Goal: Transaction & Acquisition: Purchase product/service

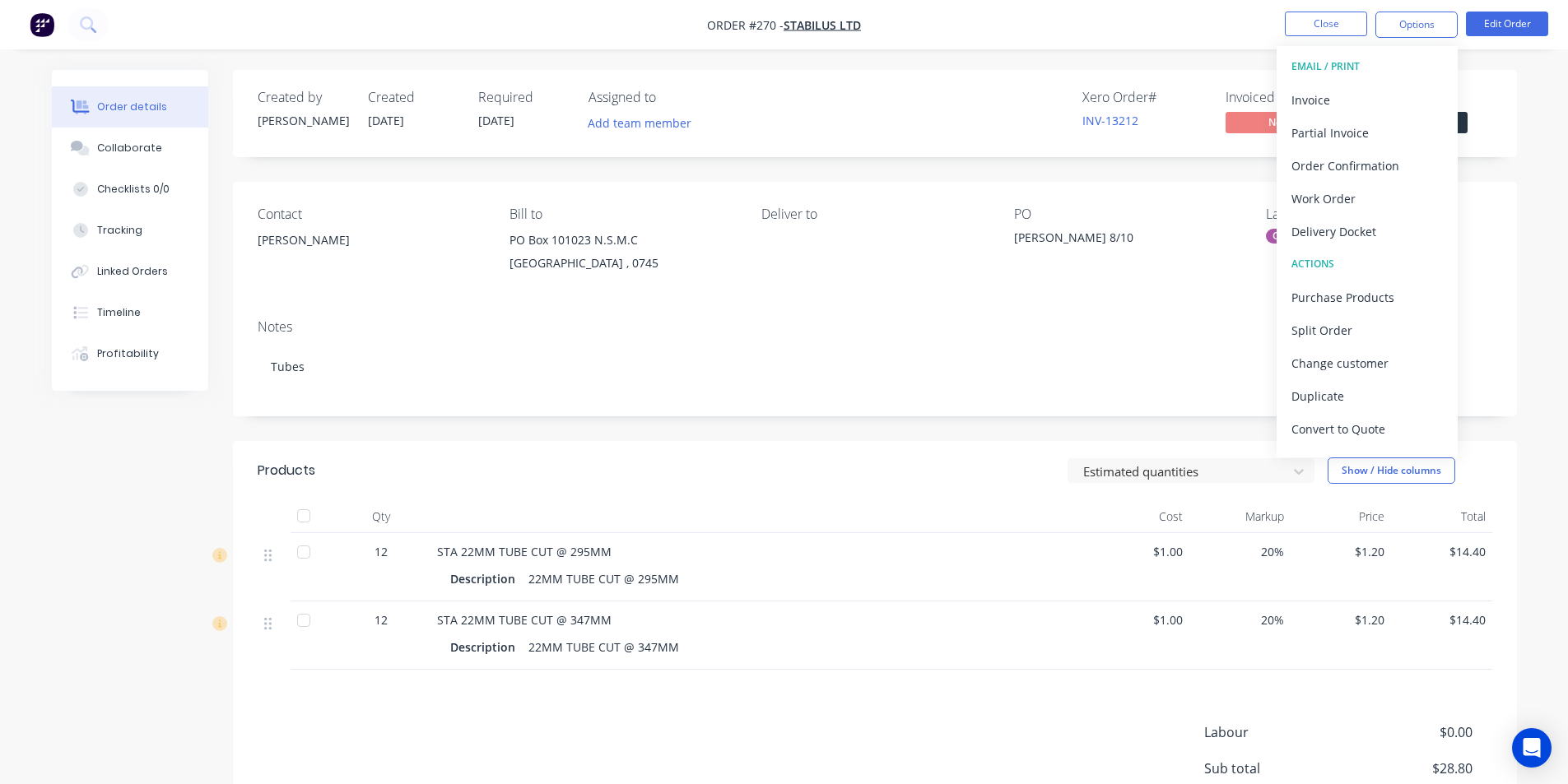
click at [1315, 25] on button "Close" at bounding box center [1326, 24] width 82 height 25
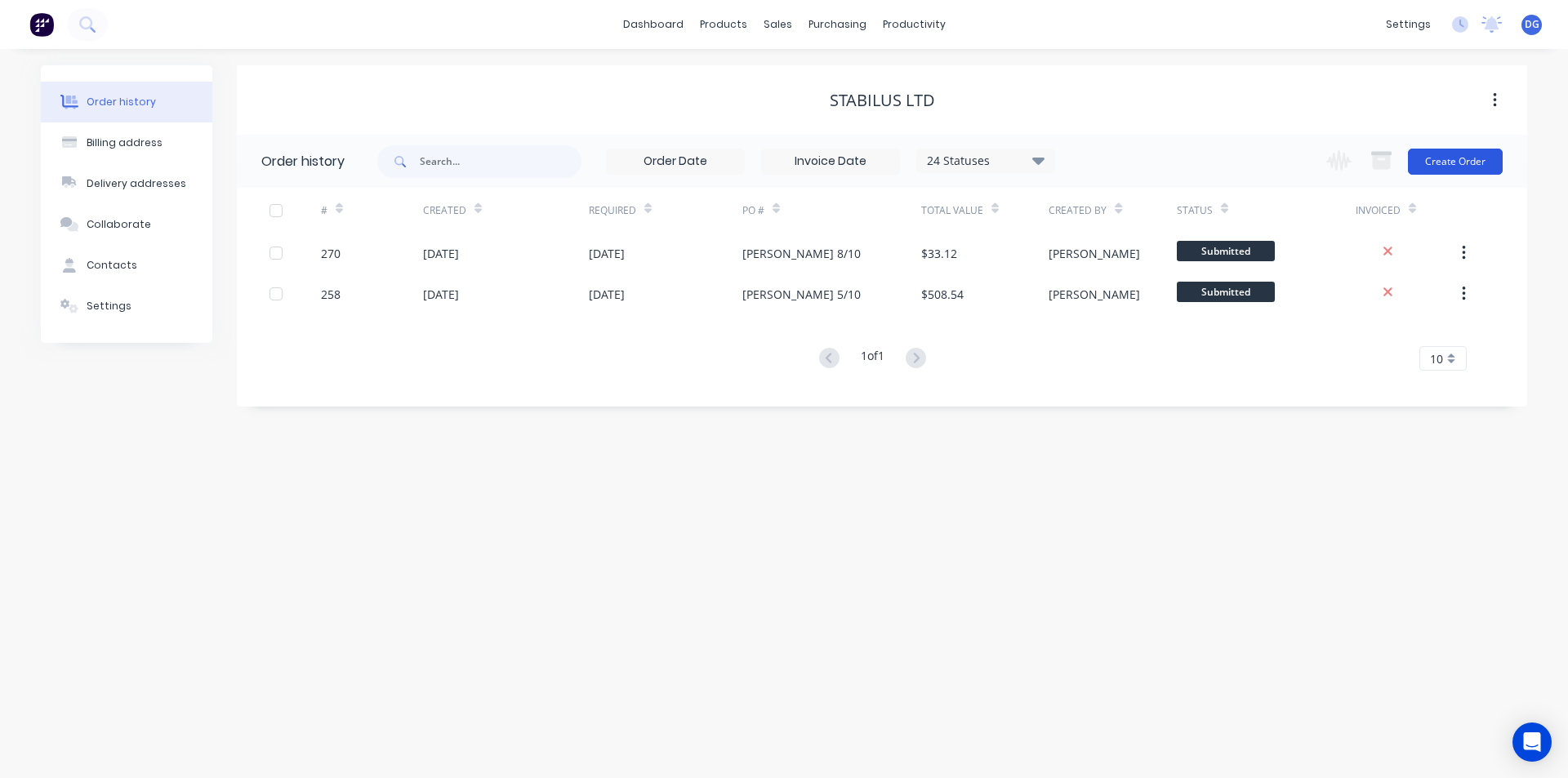
click at [1454, 167] on button "Create Order" at bounding box center [1455, 162] width 95 height 26
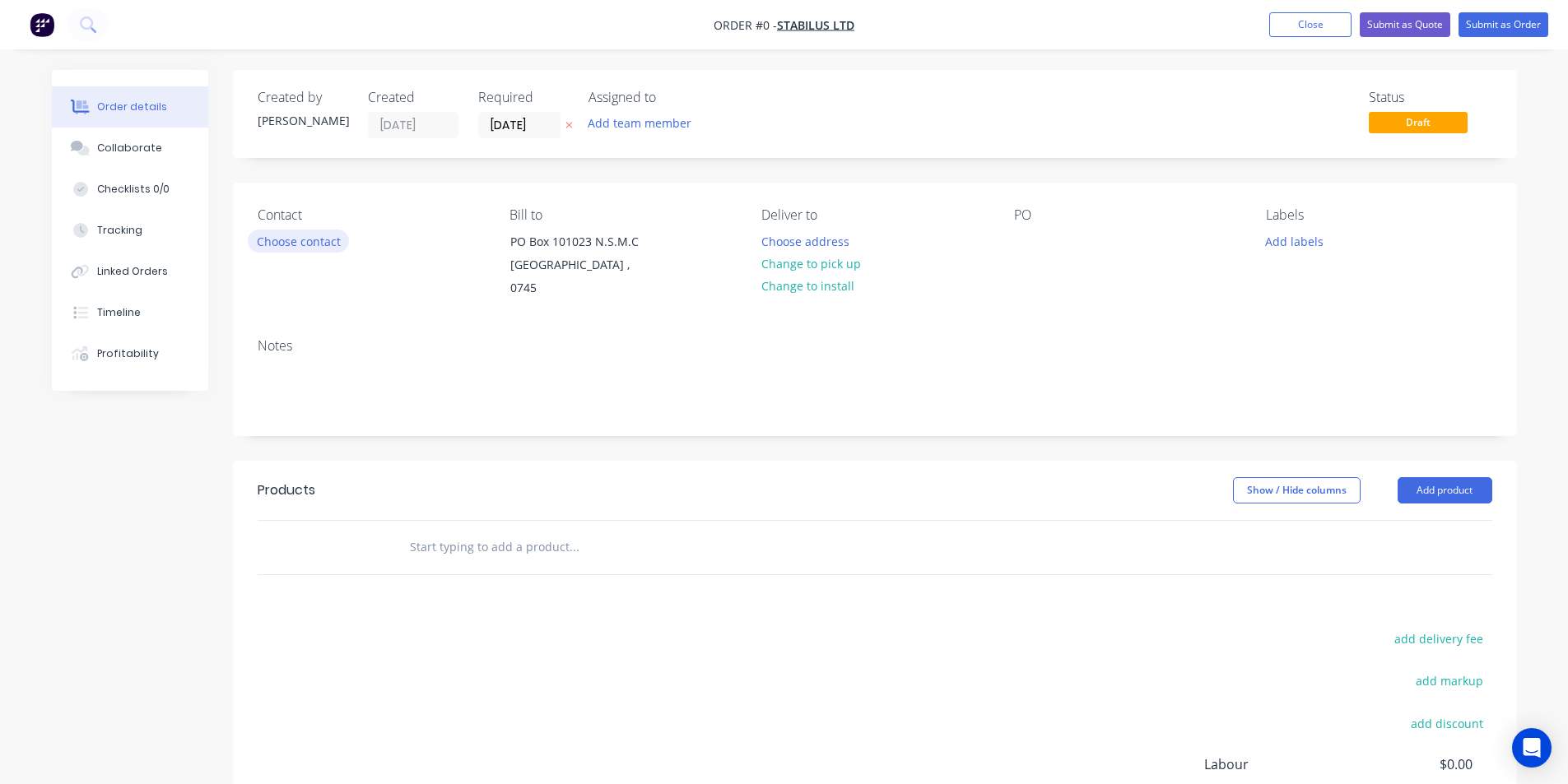
click at [311, 235] on button "Choose contact" at bounding box center [298, 241] width 101 height 23
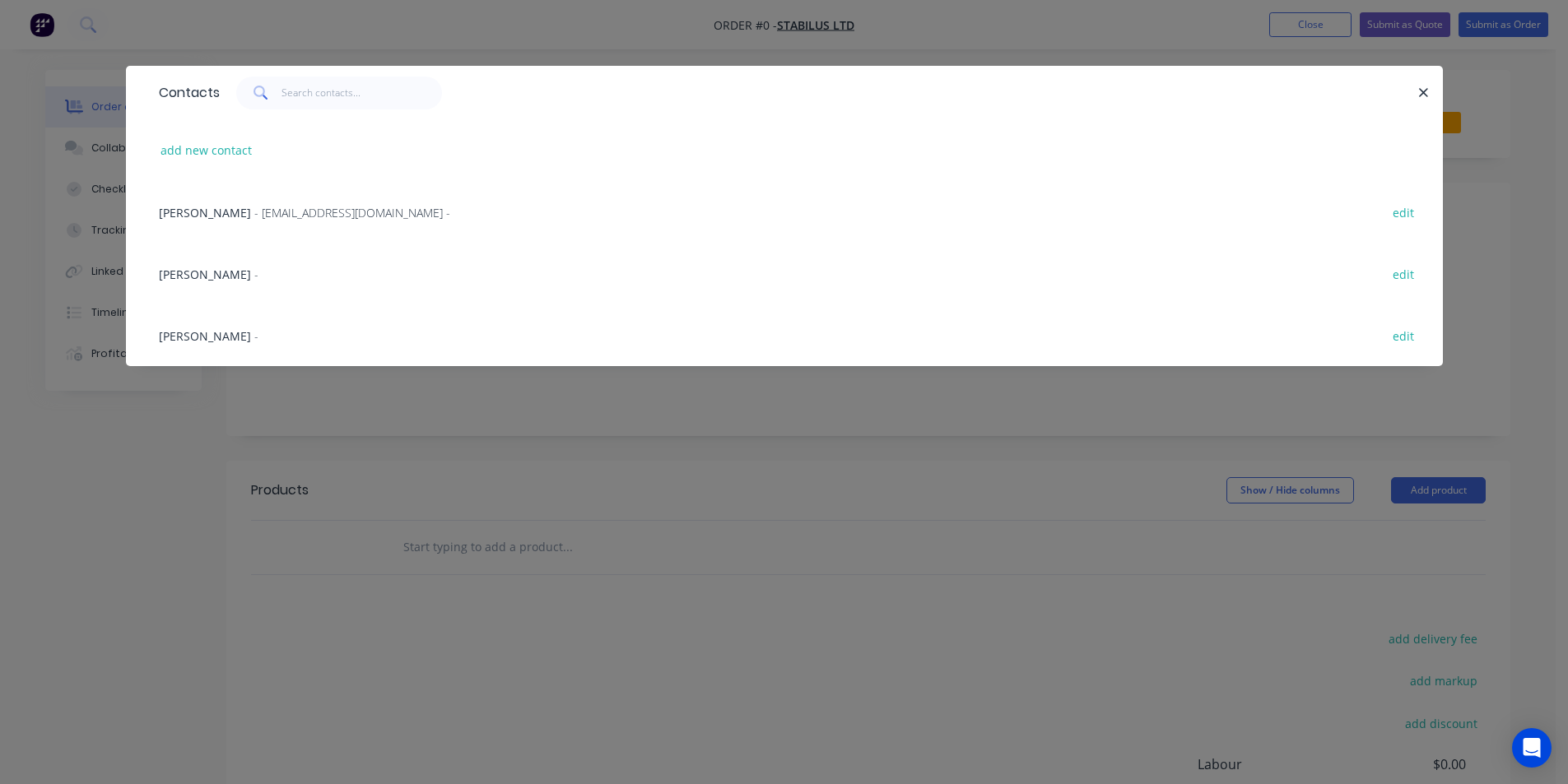
click at [185, 272] on div "[PERSON_NAME] -" at bounding box center [208, 274] width 99 height 17
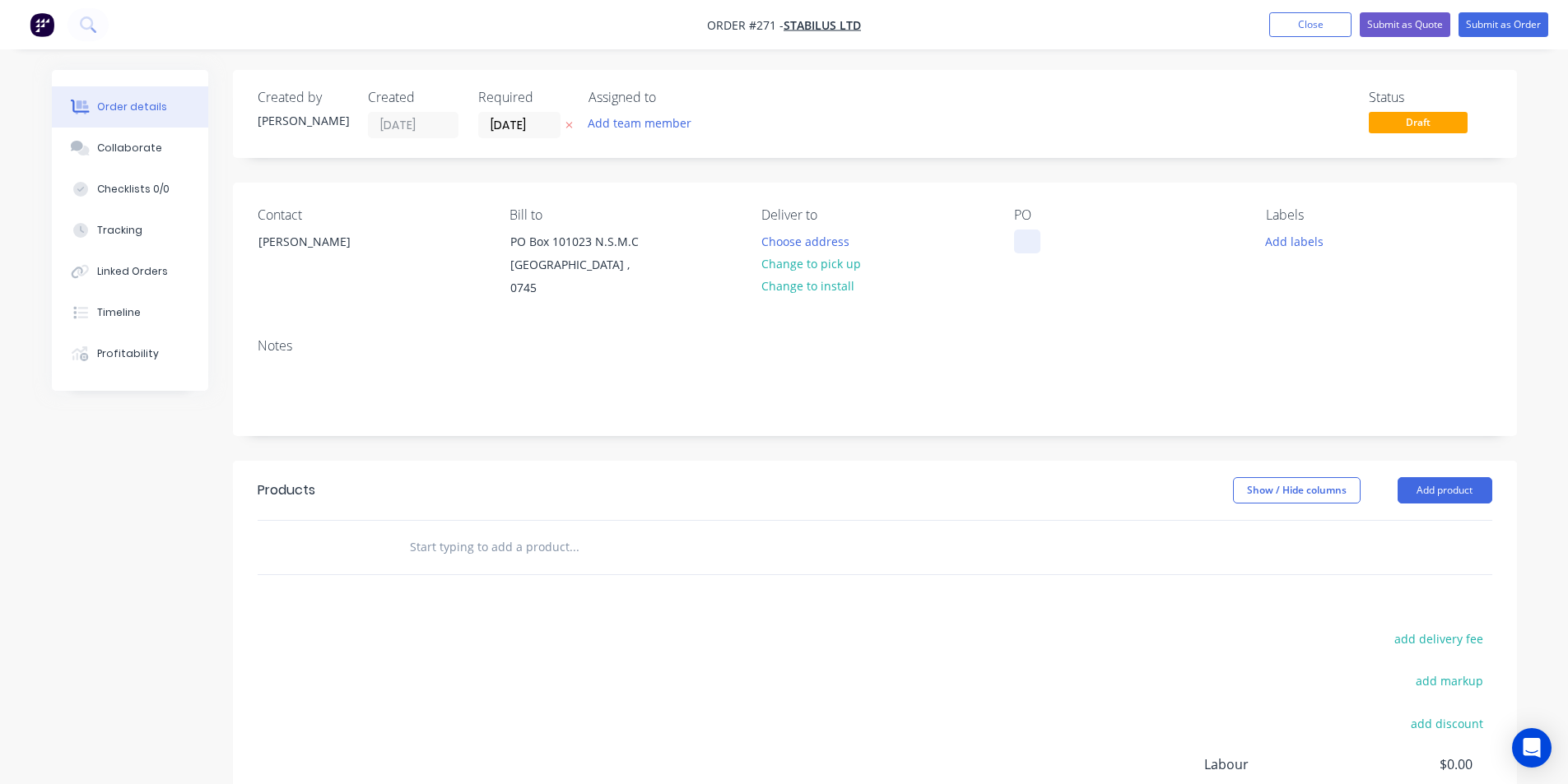
click at [1018, 240] on div at bounding box center [1027, 241] width 26 height 24
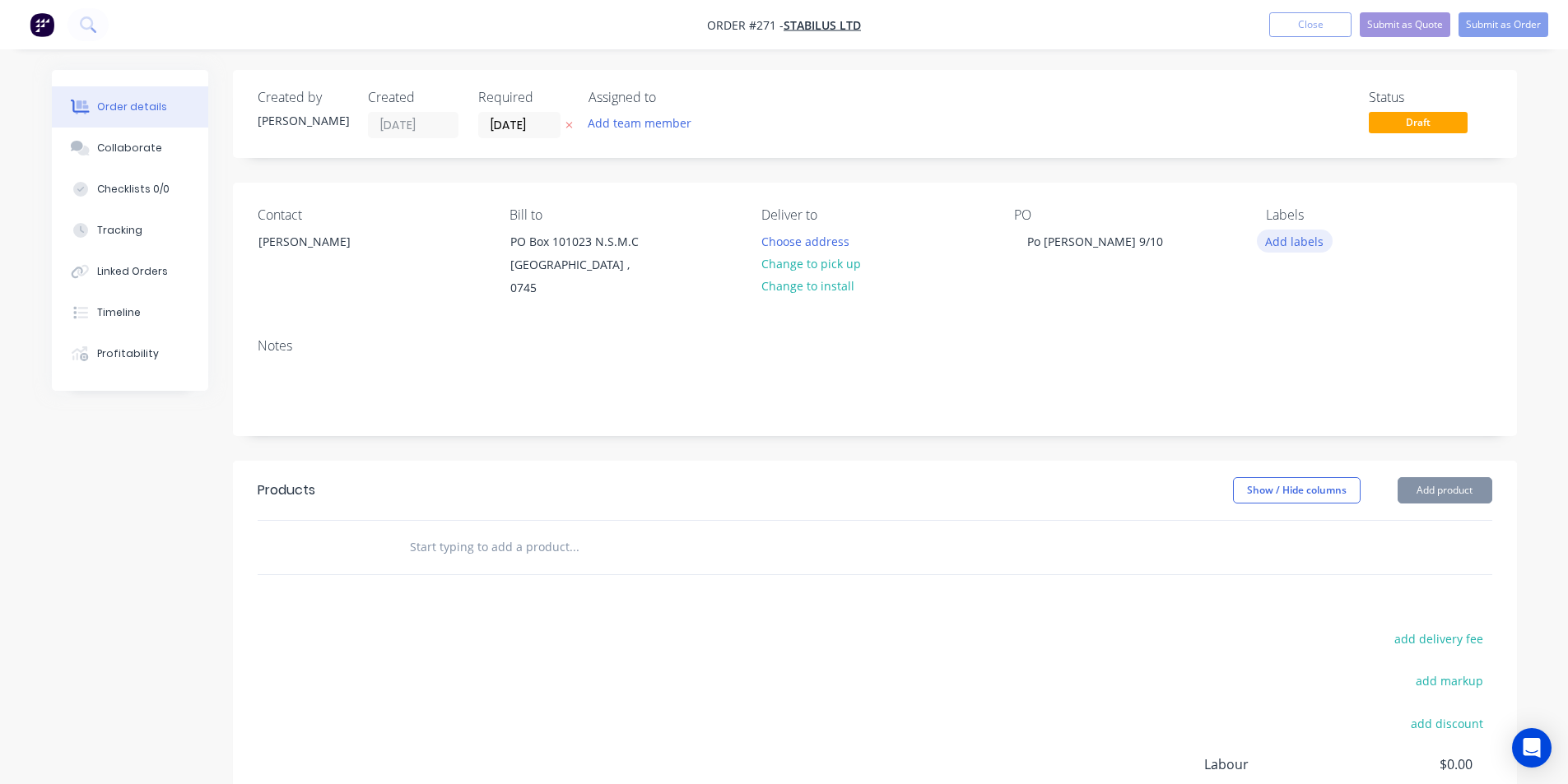
click at [1299, 239] on button "Add labels" at bounding box center [1295, 241] width 76 height 23
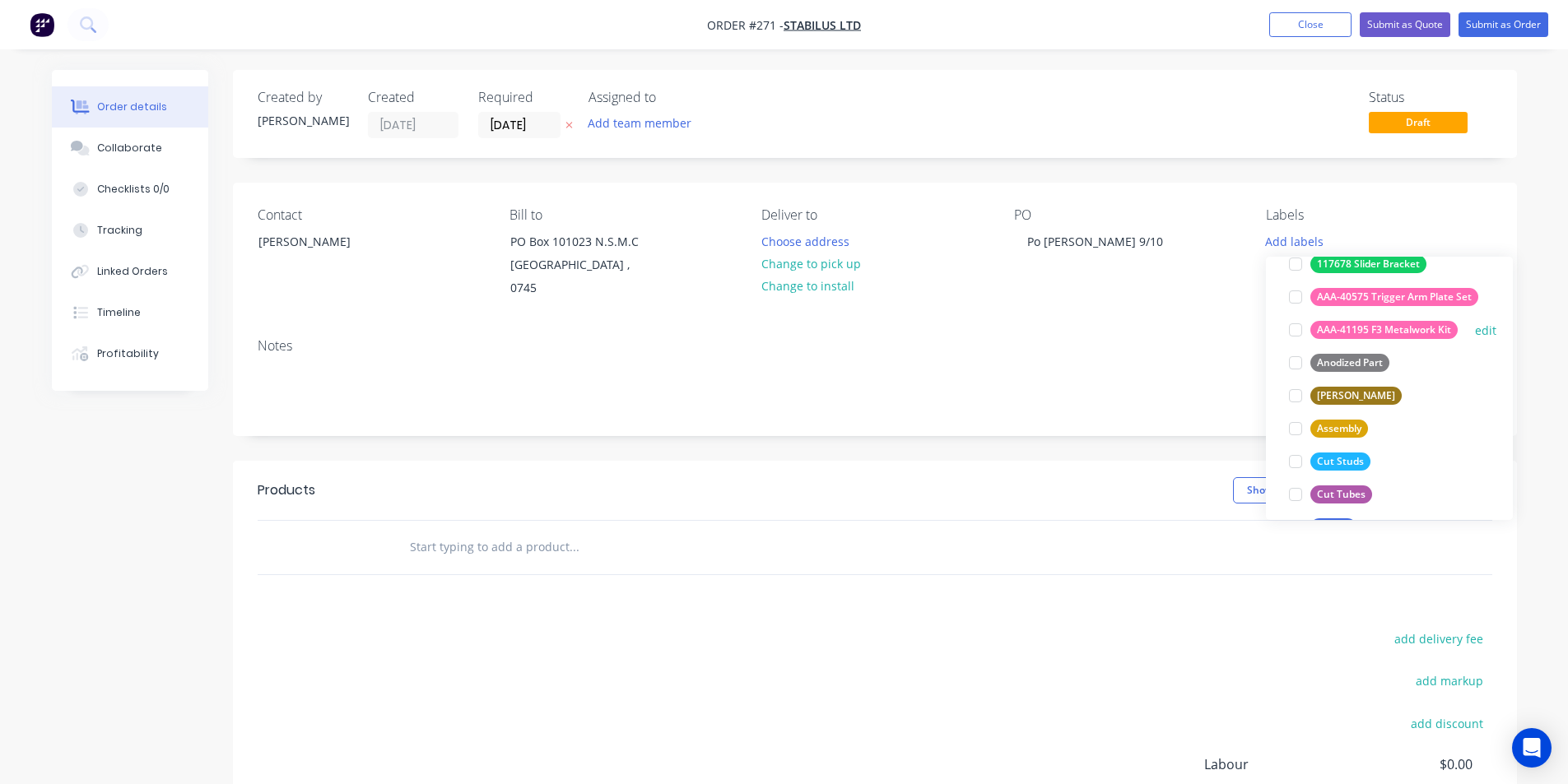
scroll to position [164, 0]
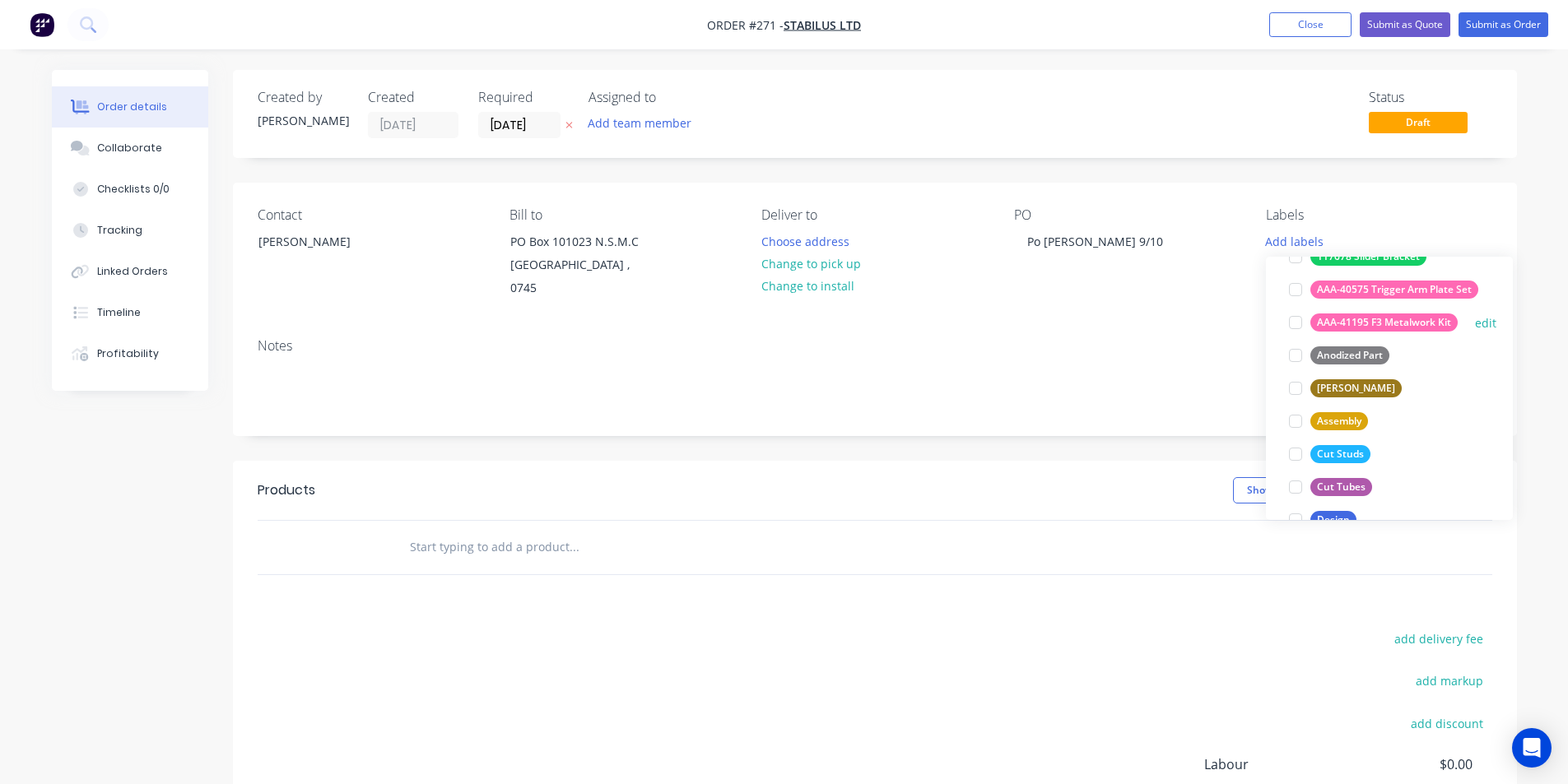
click at [1344, 490] on div "Cut Tubes" at bounding box center [1341, 486] width 61 height 18
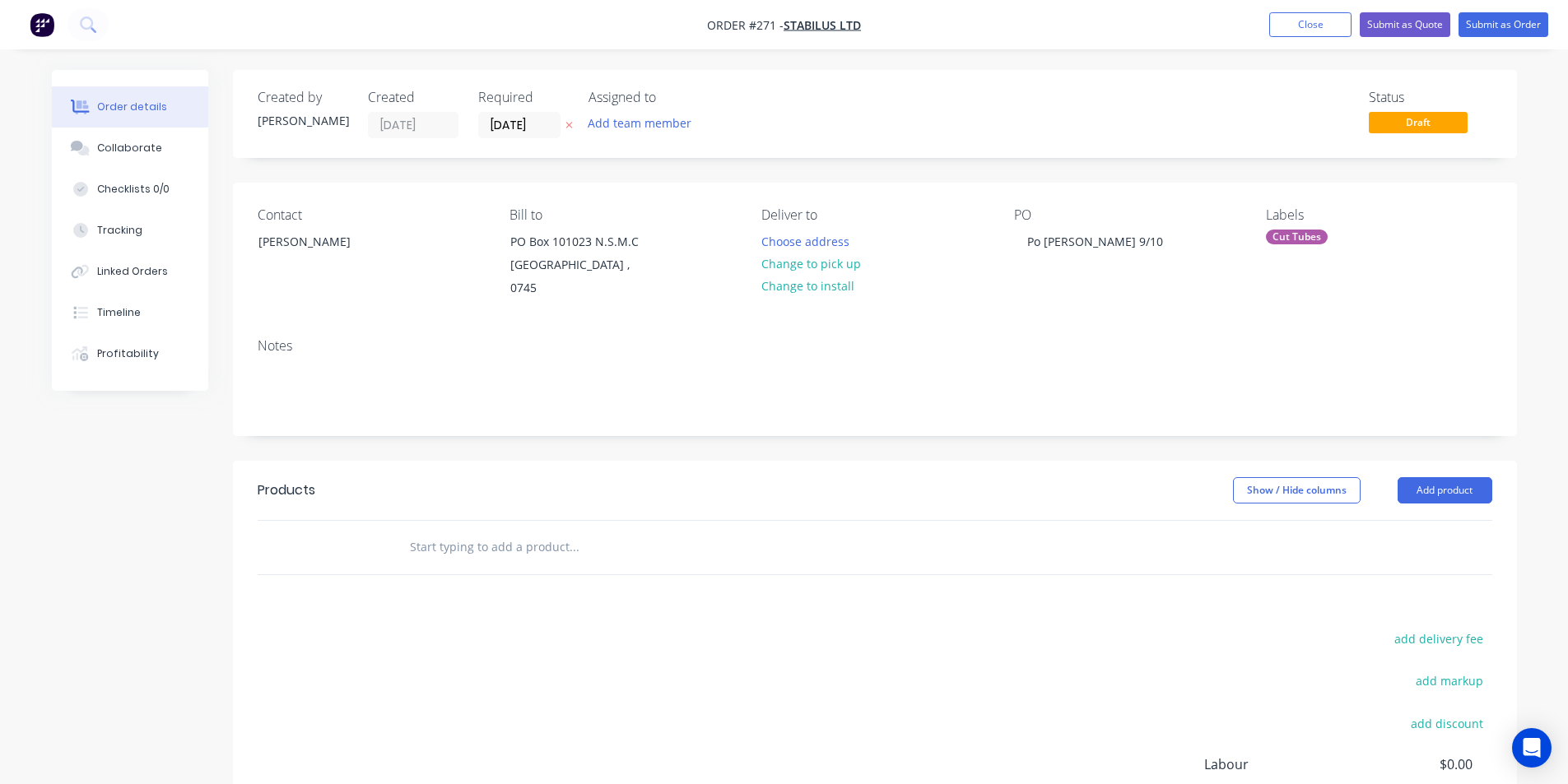
click at [488, 533] on input "text" at bounding box center [574, 547] width 329 height 33
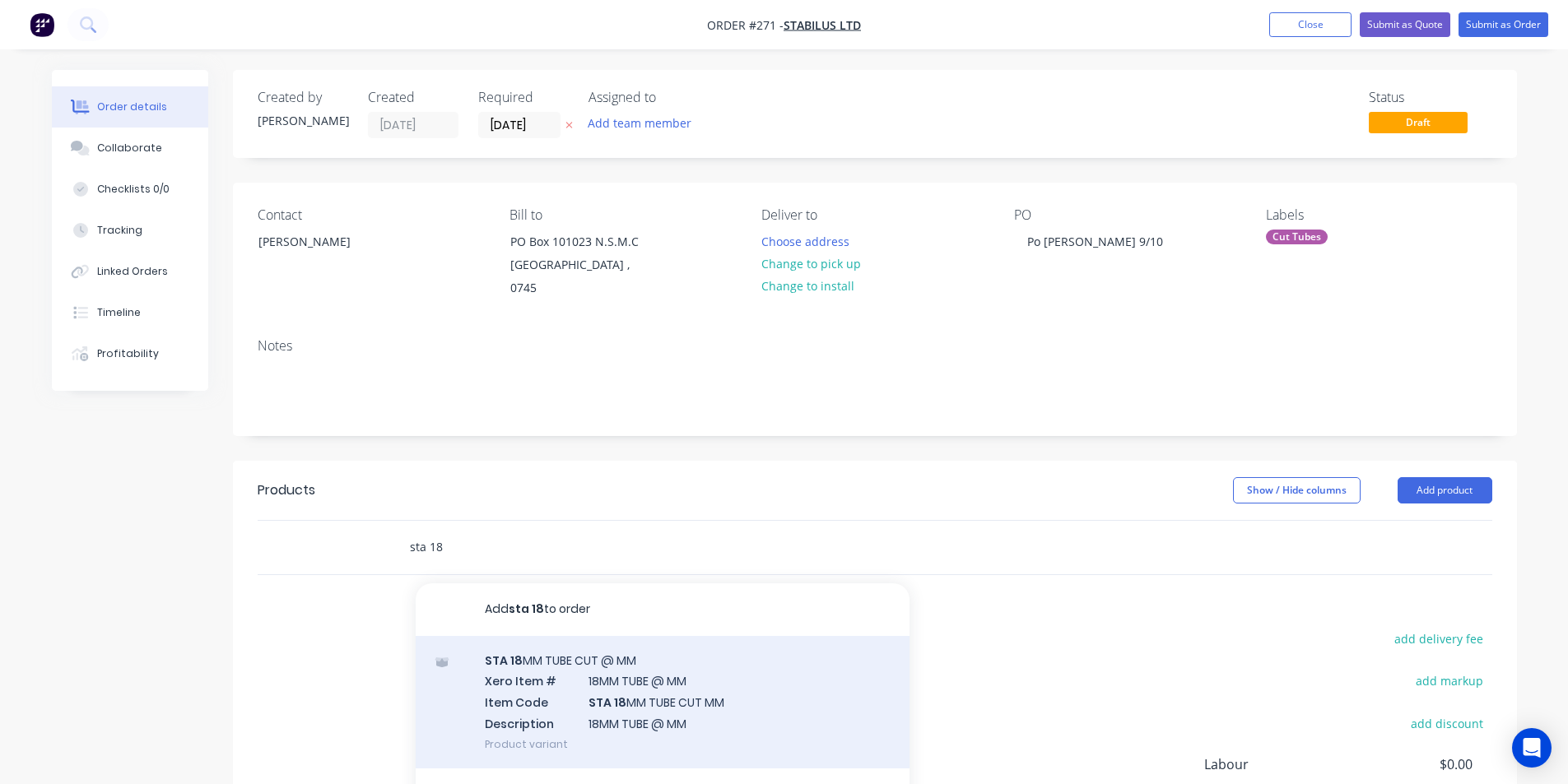
type input "sta 18"
click at [598, 686] on div "STA 18 MM TUBE CUT @ MM Xero Item # 18MM TUBE @ MM Item Code STA 18 MM TUBE CUT…" at bounding box center [663, 702] width 494 height 132
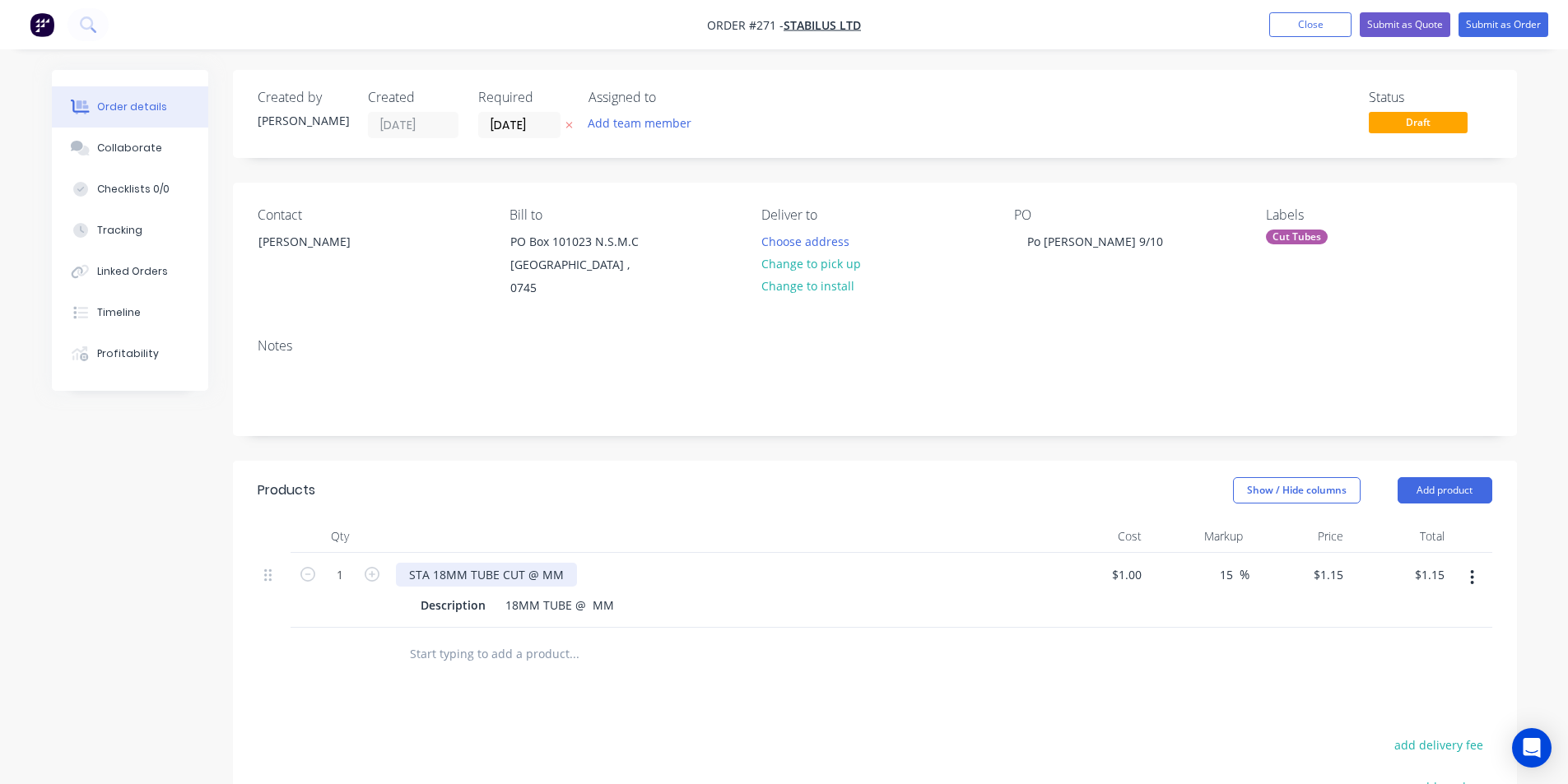
click at [541, 563] on div "STA 18MM TUBE CUT @ MM" at bounding box center [487, 574] width 181 height 24
click at [344, 563] on input "1" at bounding box center [339, 575] width 43 height 25
type input "200"
type input "$230.00"
click at [529, 126] on input "[DATE]" at bounding box center [519, 125] width 80 height 25
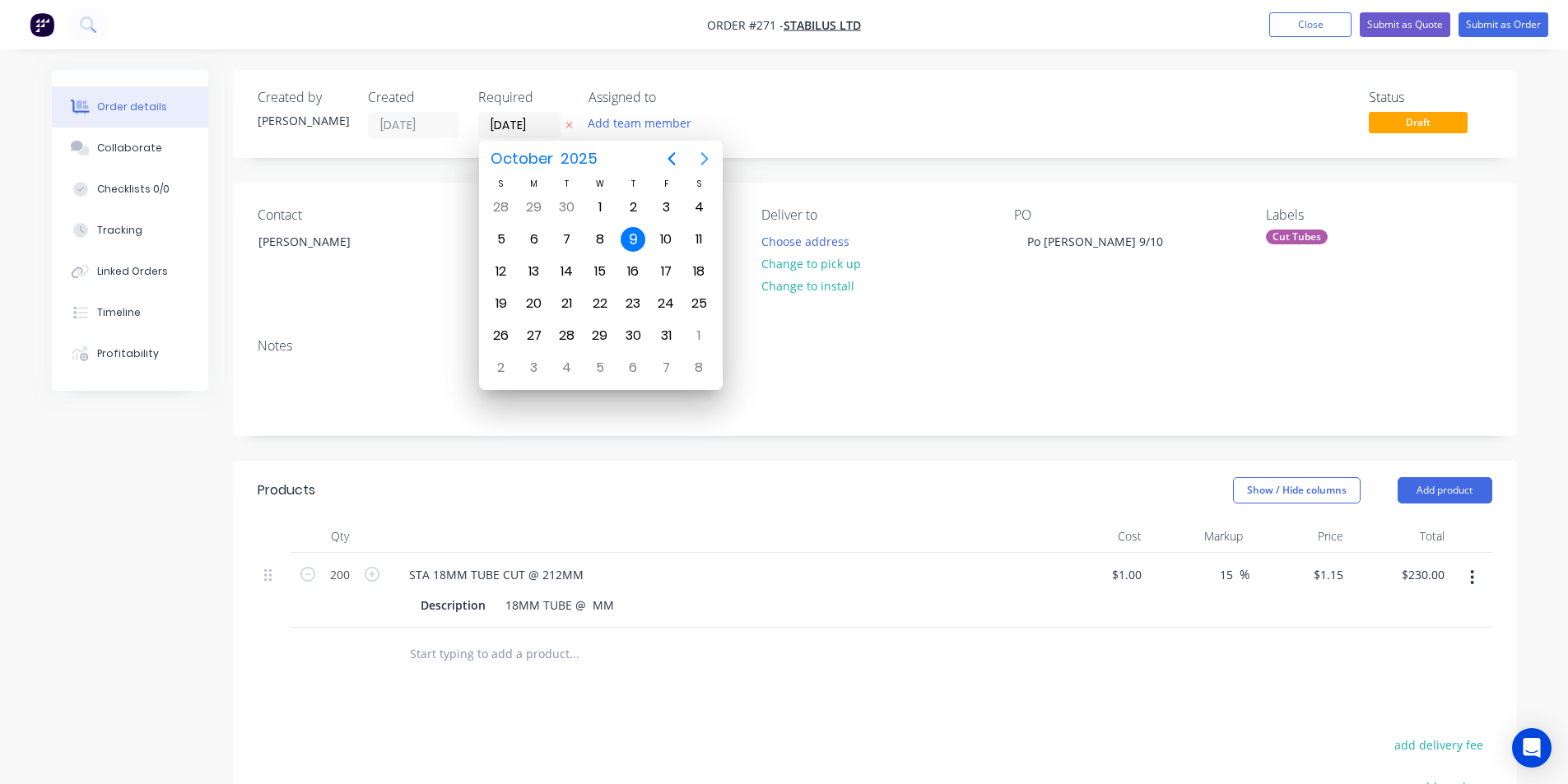
click at [701, 156] on icon "Next page" at bounding box center [704, 159] width 20 height 20
click at [635, 303] on div "20" at bounding box center [633, 303] width 25 height 25
type input "[DATE]"
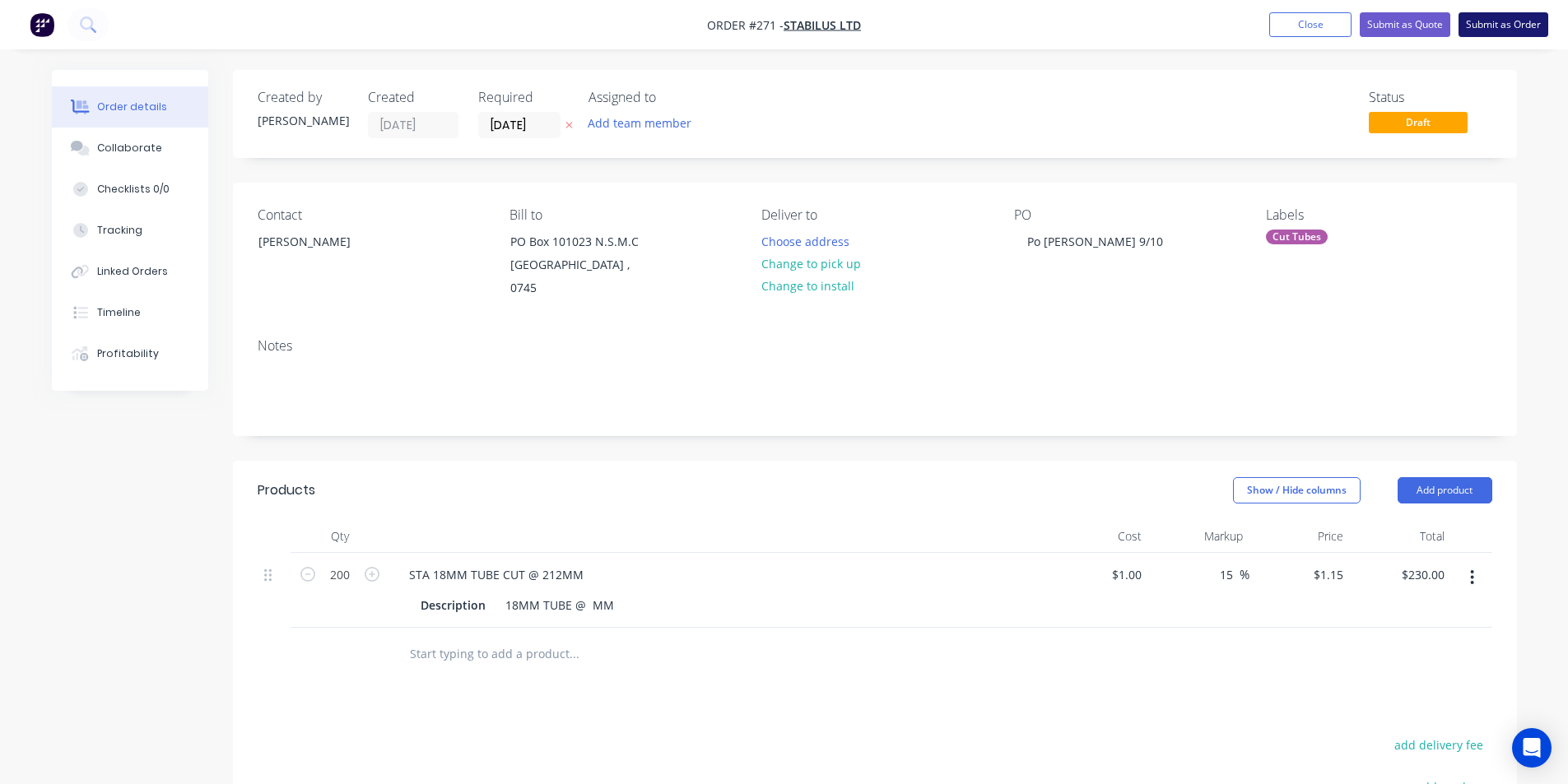
click at [1520, 24] on button "Submit as Order" at bounding box center [1503, 25] width 90 height 25
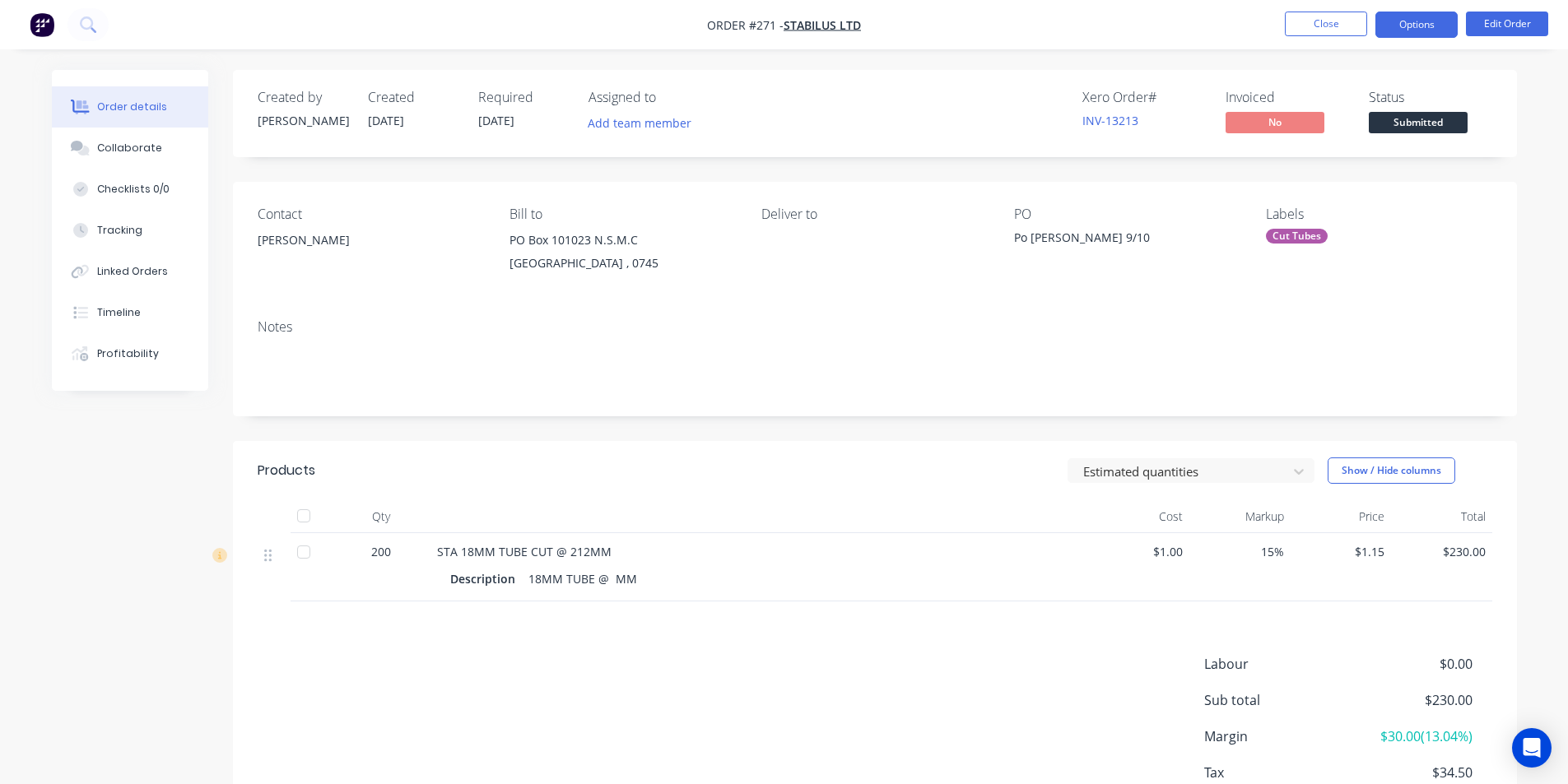
click at [1429, 25] on button "Options" at bounding box center [1416, 25] width 82 height 26
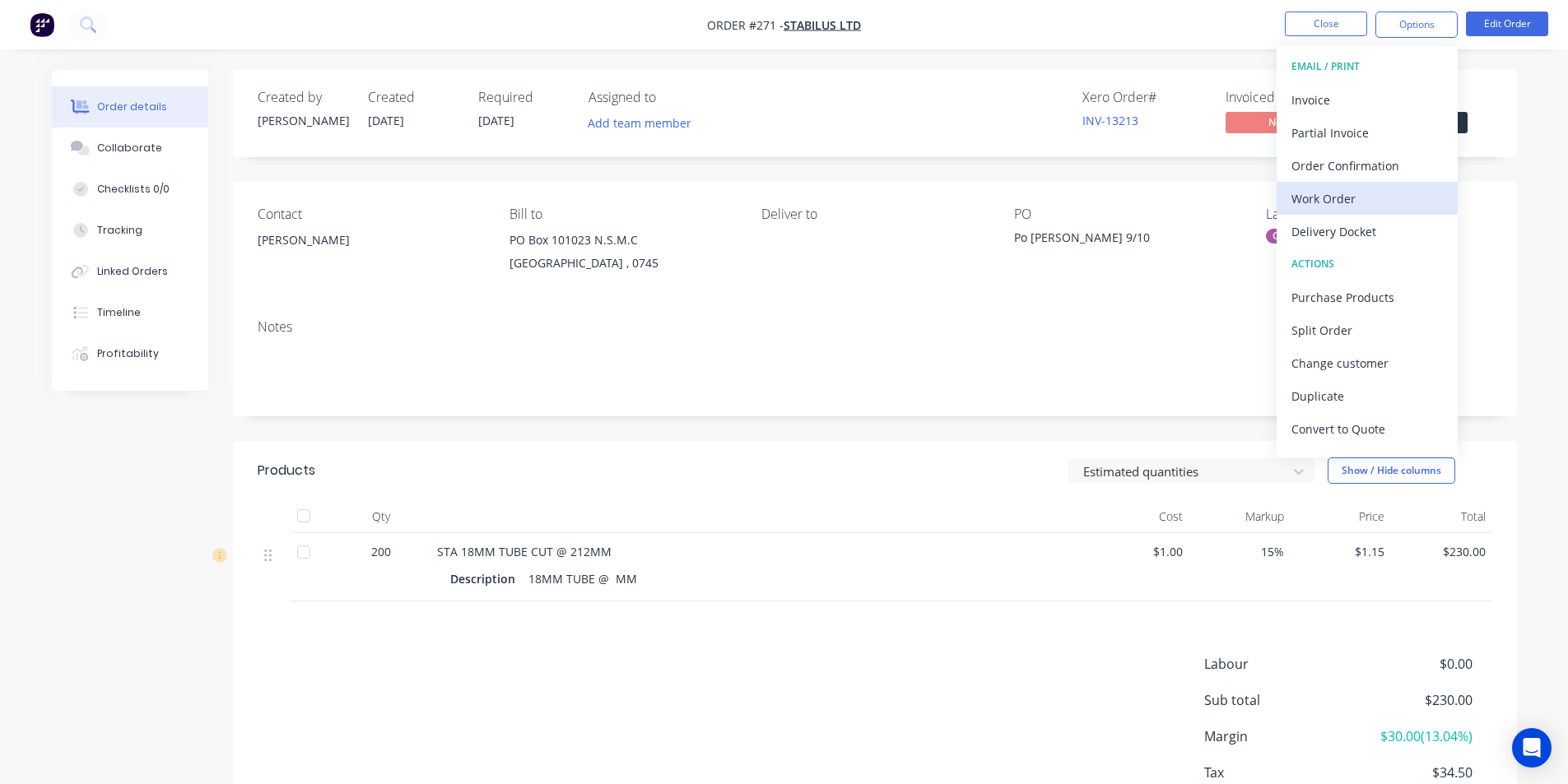
click at [1347, 190] on div "Work Order" at bounding box center [1368, 198] width 151 height 24
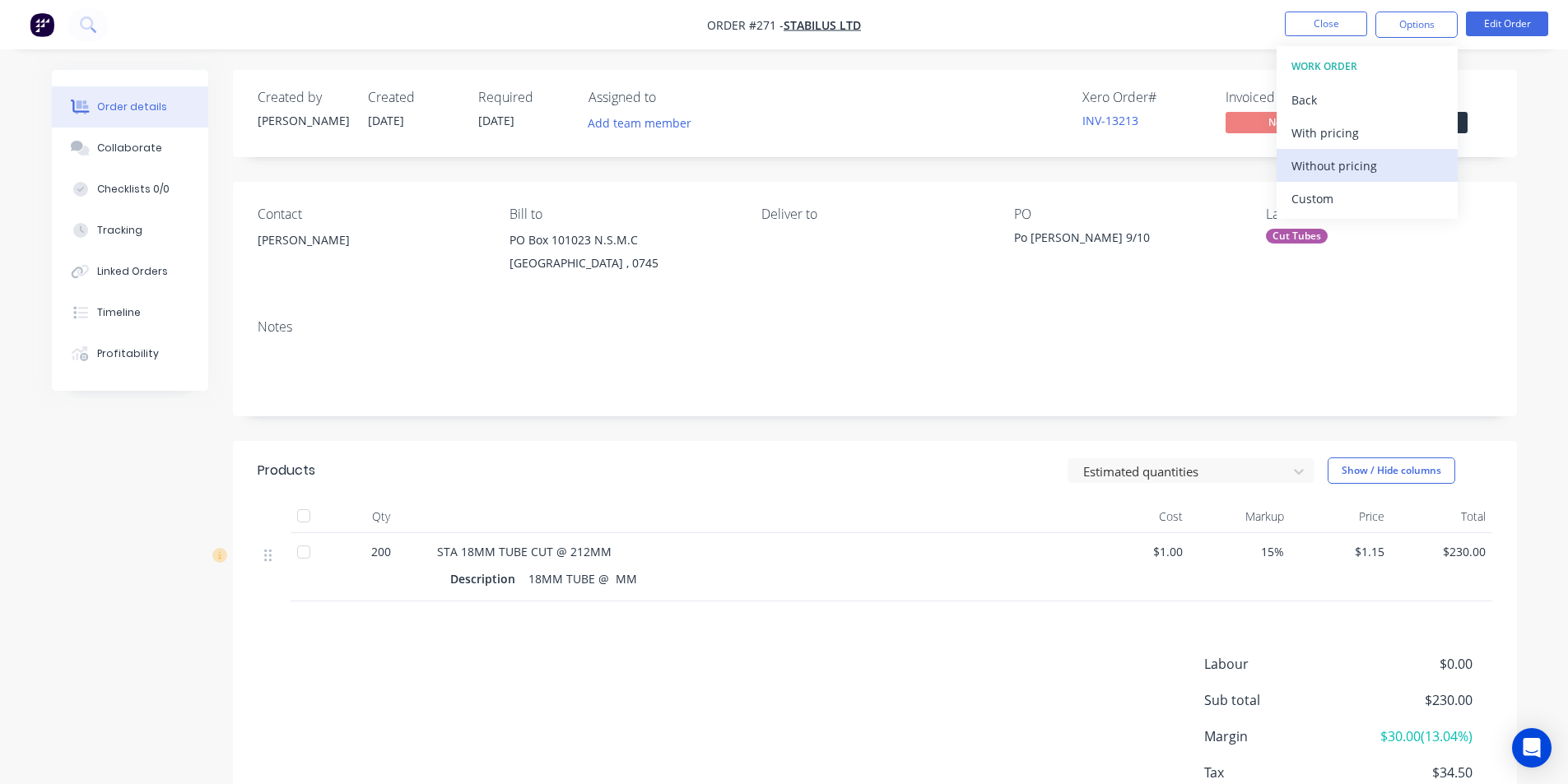
click at [1352, 164] on div "Without pricing" at bounding box center [1368, 165] width 151 height 24
